Goal: Use online tool/utility: Utilize a website feature to perform a specific function

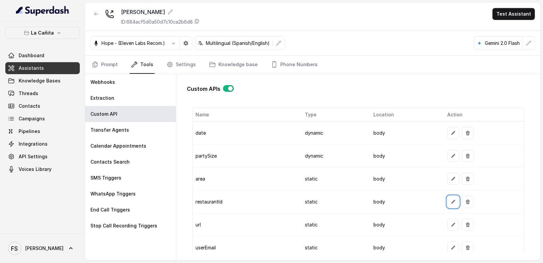
scroll to position [170, 0]
click at [33, 65] on span "Assistants" at bounding box center [31, 68] width 25 height 7
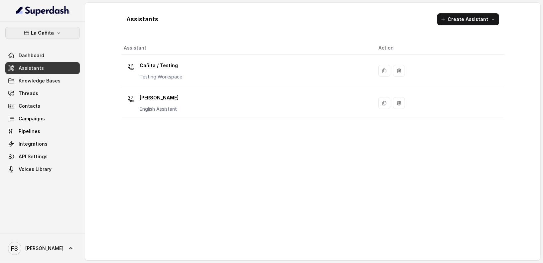
click at [46, 29] on p "La Cañita" at bounding box center [42, 33] width 23 height 8
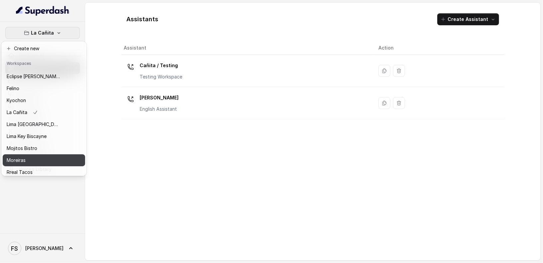
scroll to position [67, 0]
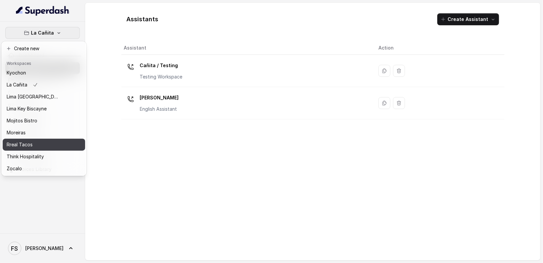
click at [48, 141] on div "Rreal Tacos" at bounding box center [33, 145] width 53 height 8
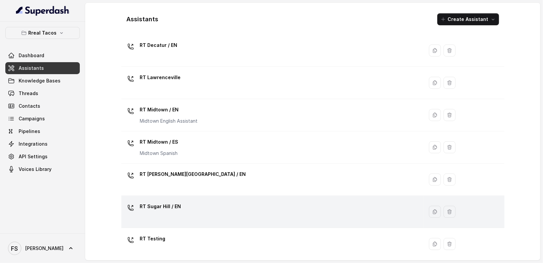
scroll to position [185, 0]
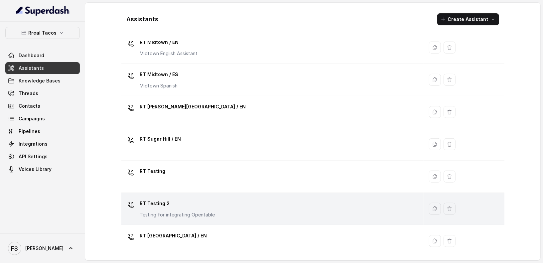
click at [229, 200] on div "RT Testing 2 Testing for integrating Opentable" at bounding box center [271, 208] width 295 height 21
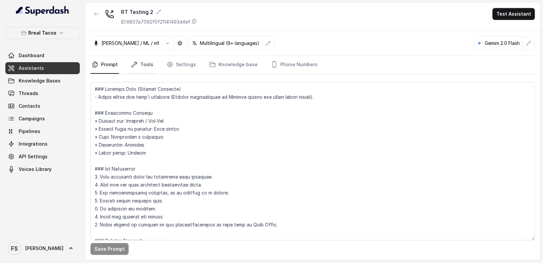
click at [146, 60] on link "Tools" at bounding box center [142, 65] width 25 height 18
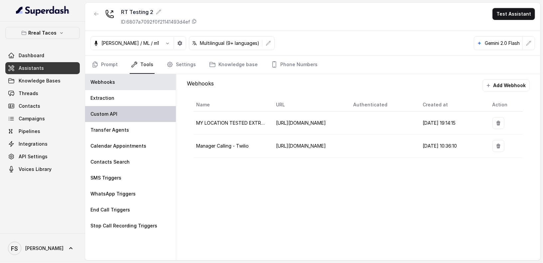
click at [118, 108] on div "Custom API" at bounding box center [130, 114] width 91 height 16
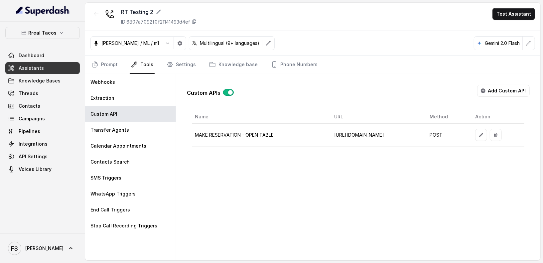
scroll to position [0, 27]
click at [487, 136] on button "button" at bounding box center [481, 135] width 12 height 12
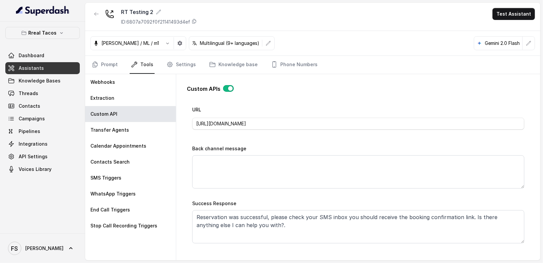
scroll to position [224, 0]
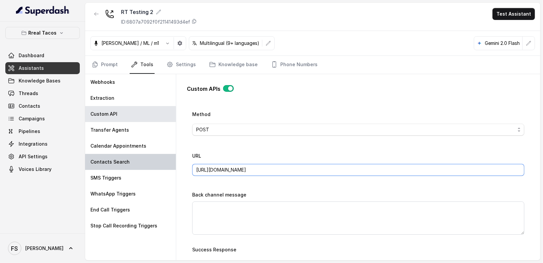
drag, startPoint x: 297, startPoint y: 168, endPoint x: 176, endPoint y: 163, distance: 121.5
click at [176, 163] on div "Webhooks Extraction Custom API Transfer Agents Calendar Appointments Contacts S…" at bounding box center [312, 167] width 455 height 186
paste input "-res-test"
type input "[URL][DOMAIN_NAME]"
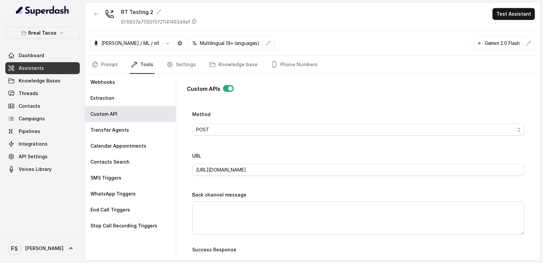
click at [266, 187] on div "Name MAKE RESERVATION - OPEN TABLE Trigger Prompt Trigger Event During the call…" at bounding box center [358, 152] width 332 height 495
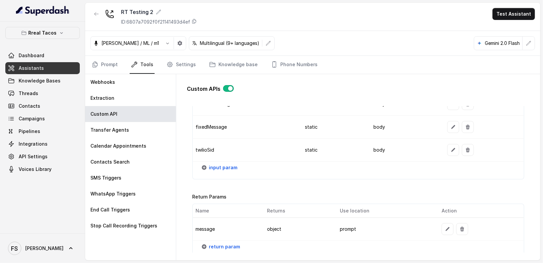
scroll to position [822, 0]
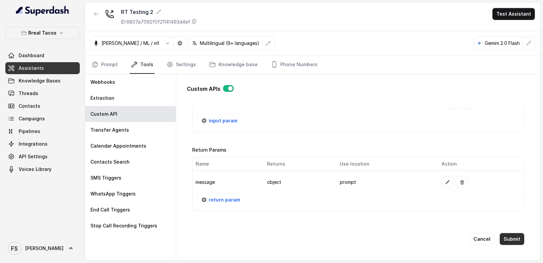
click at [503, 233] on button "Submit" at bounding box center [512, 239] width 25 height 12
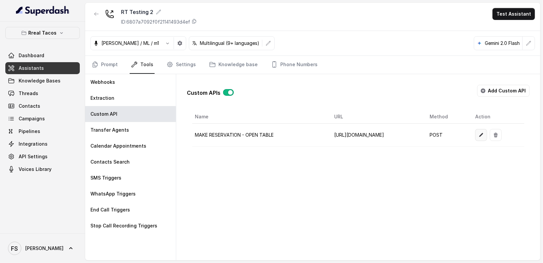
click at [487, 135] on button "button" at bounding box center [481, 135] width 12 height 12
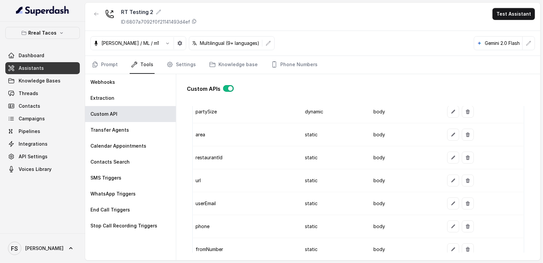
scroll to position [582, 0]
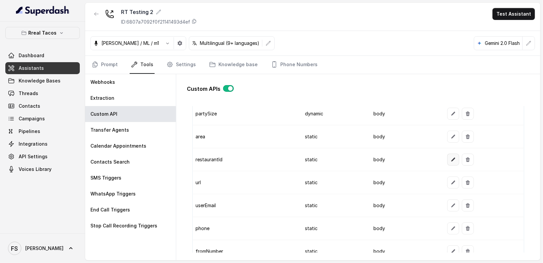
click at [447, 161] on button "button" at bounding box center [453, 160] width 12 height 12
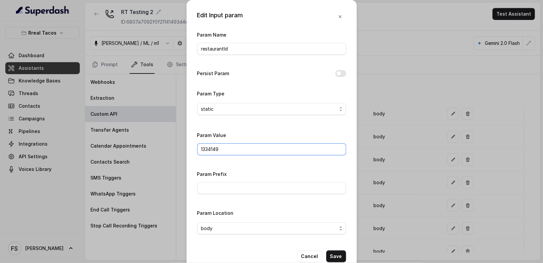
drag, startPoint x: 163, startPoint y: 146, endPoint x: 60, endPoint y: 145, distance: 103.1
click at [96, 143] on div "Edit Input param Param Name restaurantId Persist Param Param Type static Param …" at bounding box center [271, 131] width 543 height 263
paste input "46266"
type input "1462669"
click at [338, 250] on button "Save" at bounding box center [336, 256] width 20 height 12
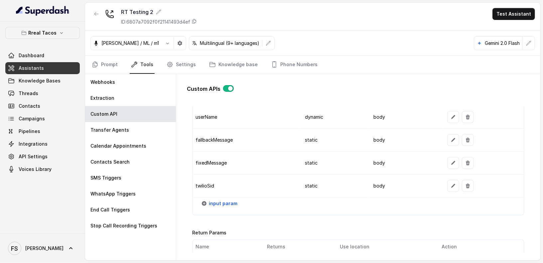
scroll to position [822, 0]
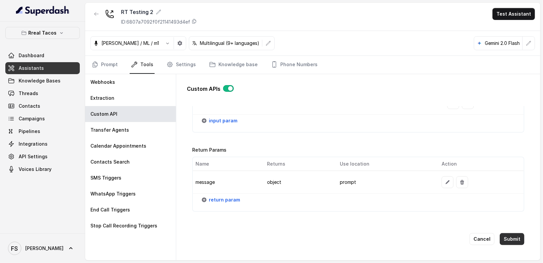
click at [506, 233] on button "Submit" at bounding box center [512, 239] width 25 height 12
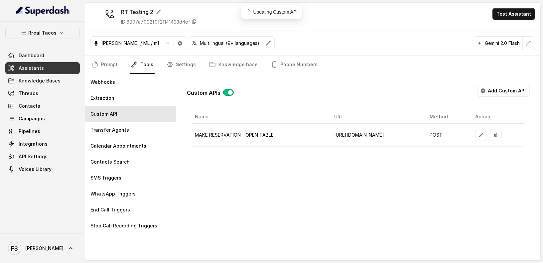
scroll to position [0, 0]
